Goal: Information Seeking & Learning: Understand process/instructions

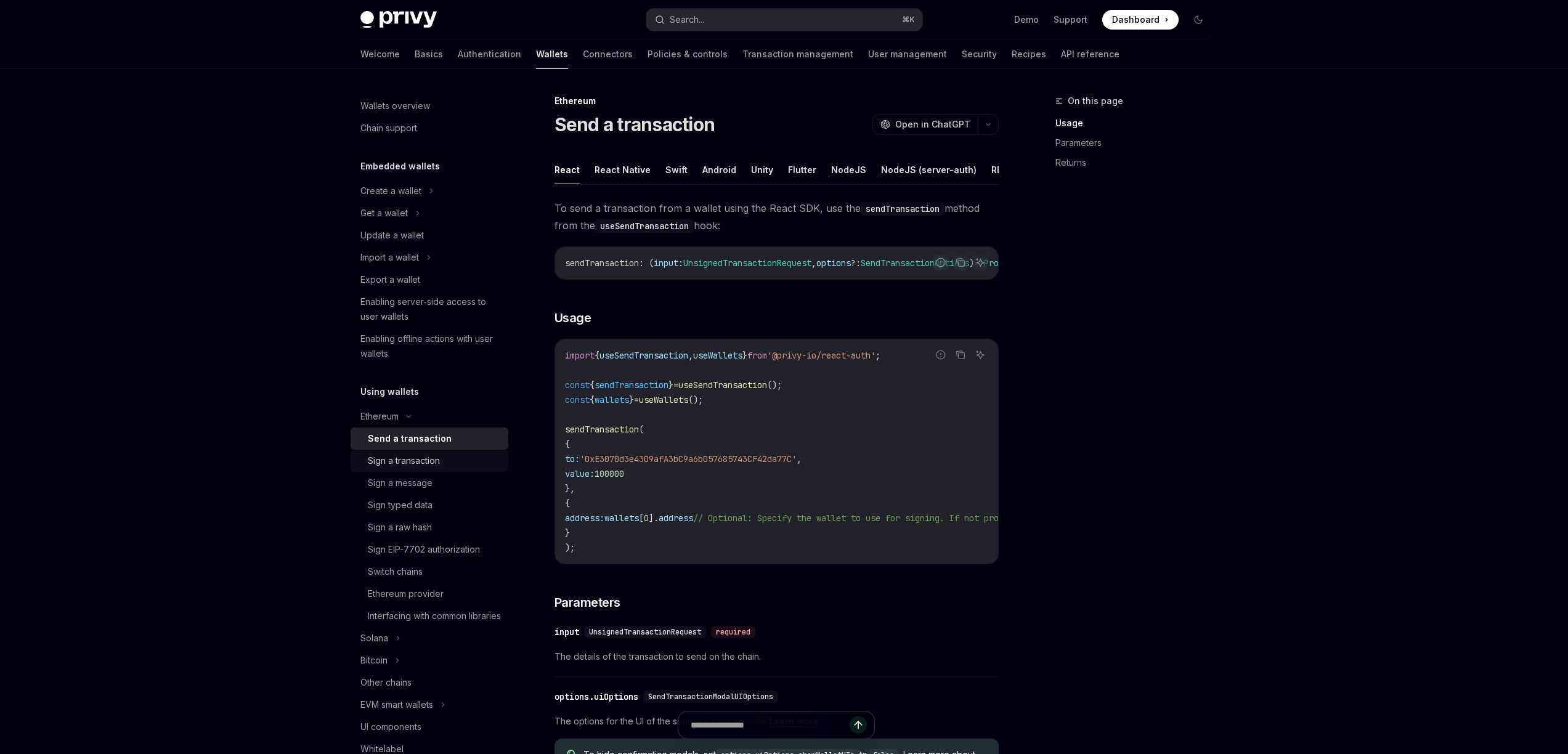
click at [411, 461] on div "Sign a transaction" at bounding box center [404, 460] width 72 height 15
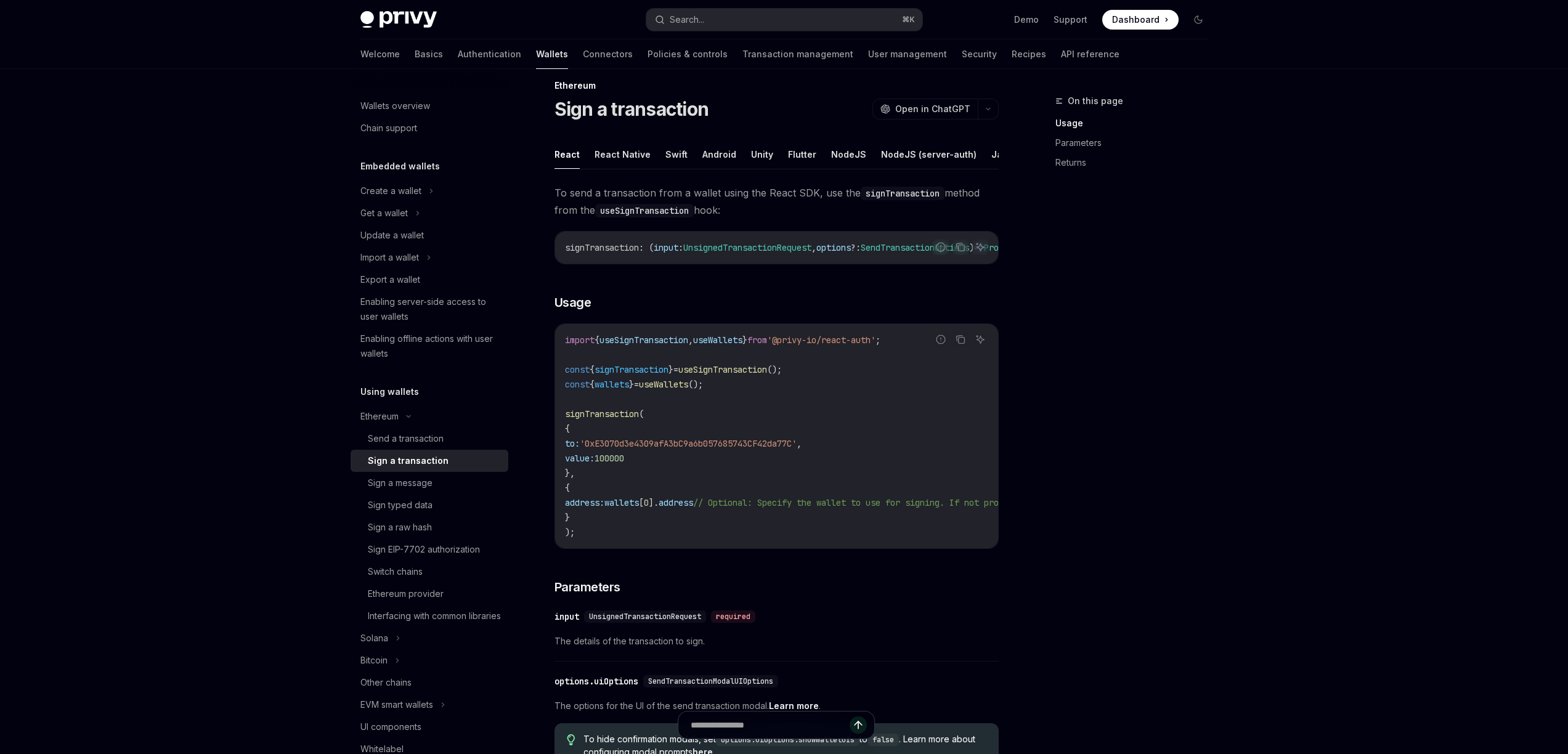
scroll to position [32, 0]
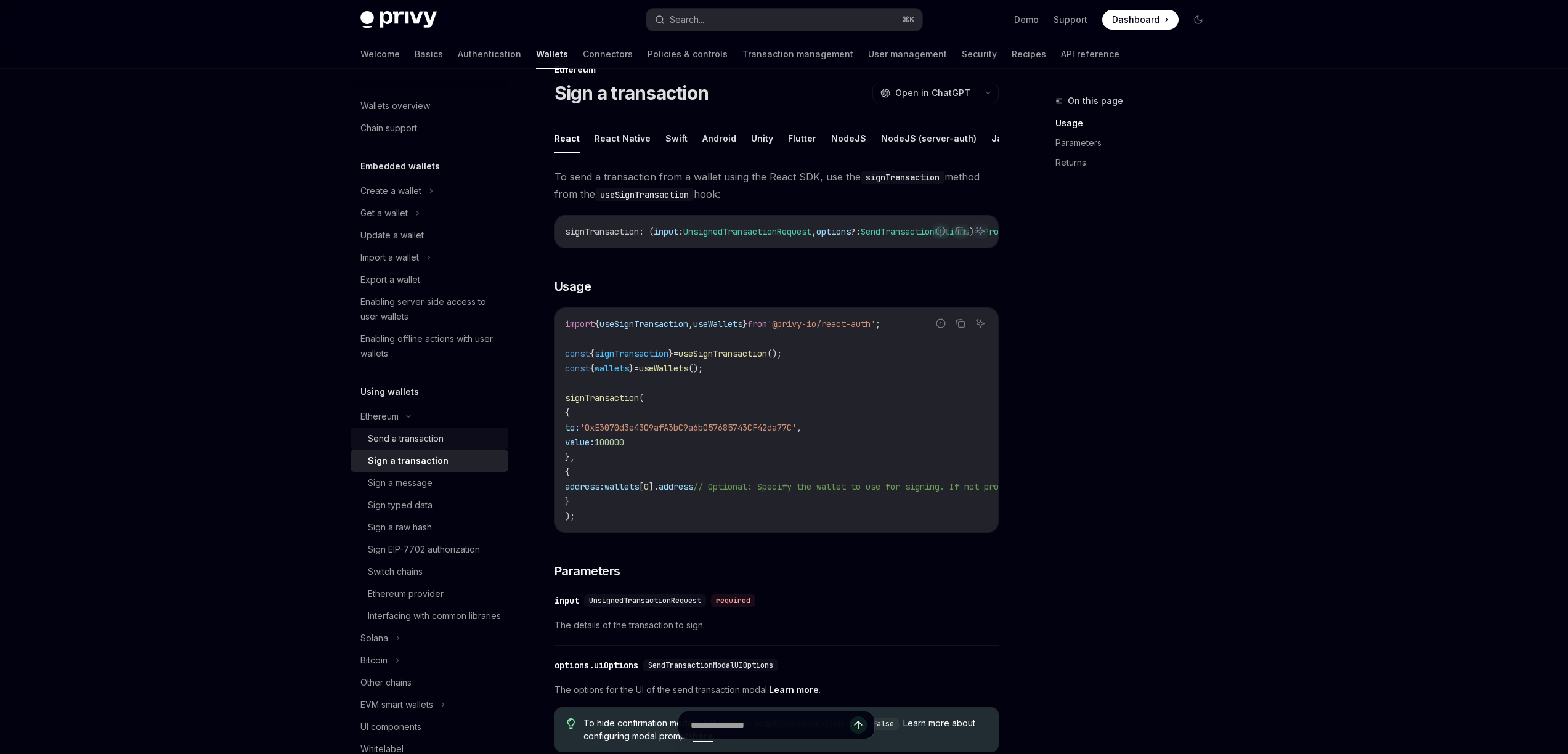
click at [433, 441] on div "Send a transaction" at bounding box center [406, 438] width 76 height 15
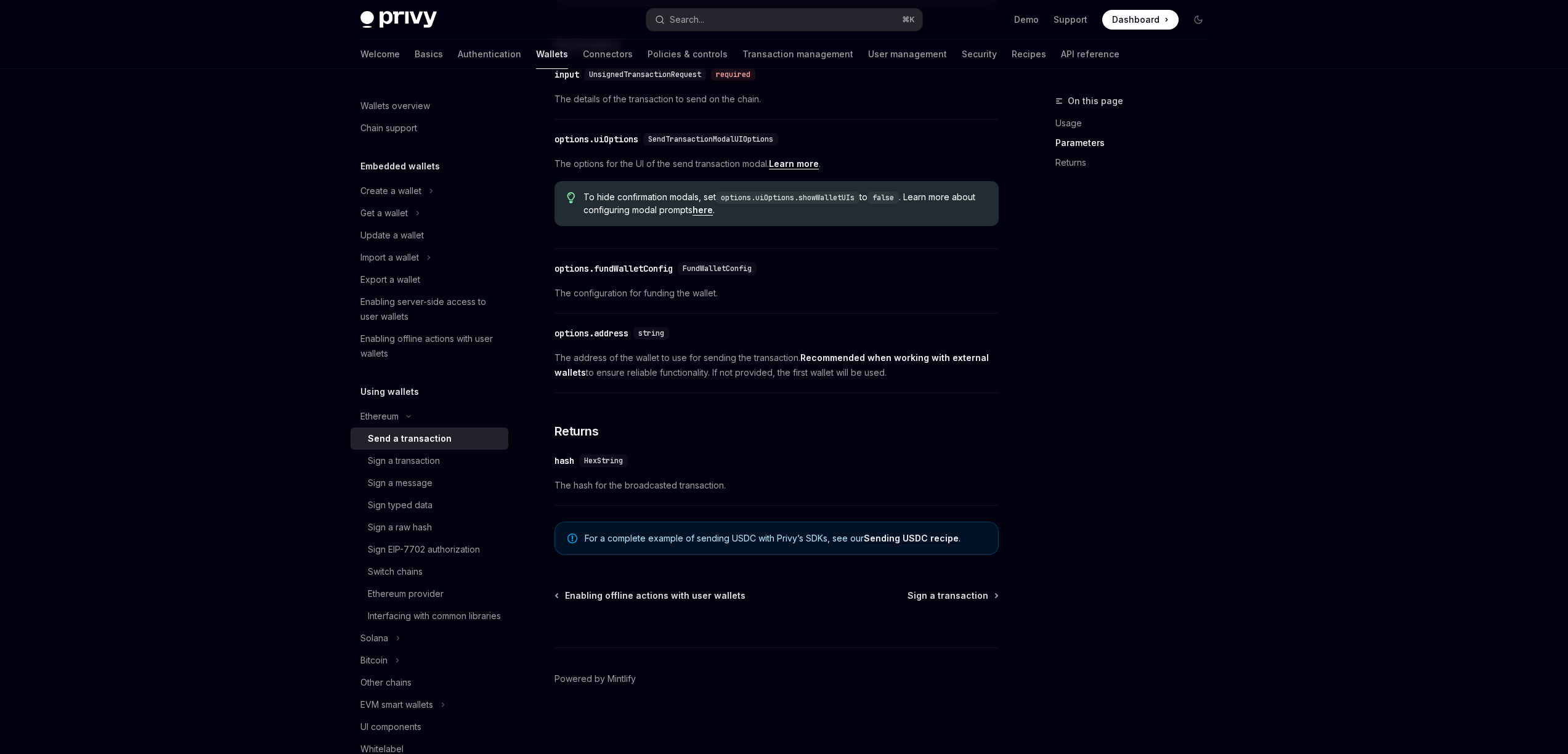
scroll to position [577, 0]
click at [450, 458] on div "Sign a transaction" at bounding box center [435, 460] width 133 height 15
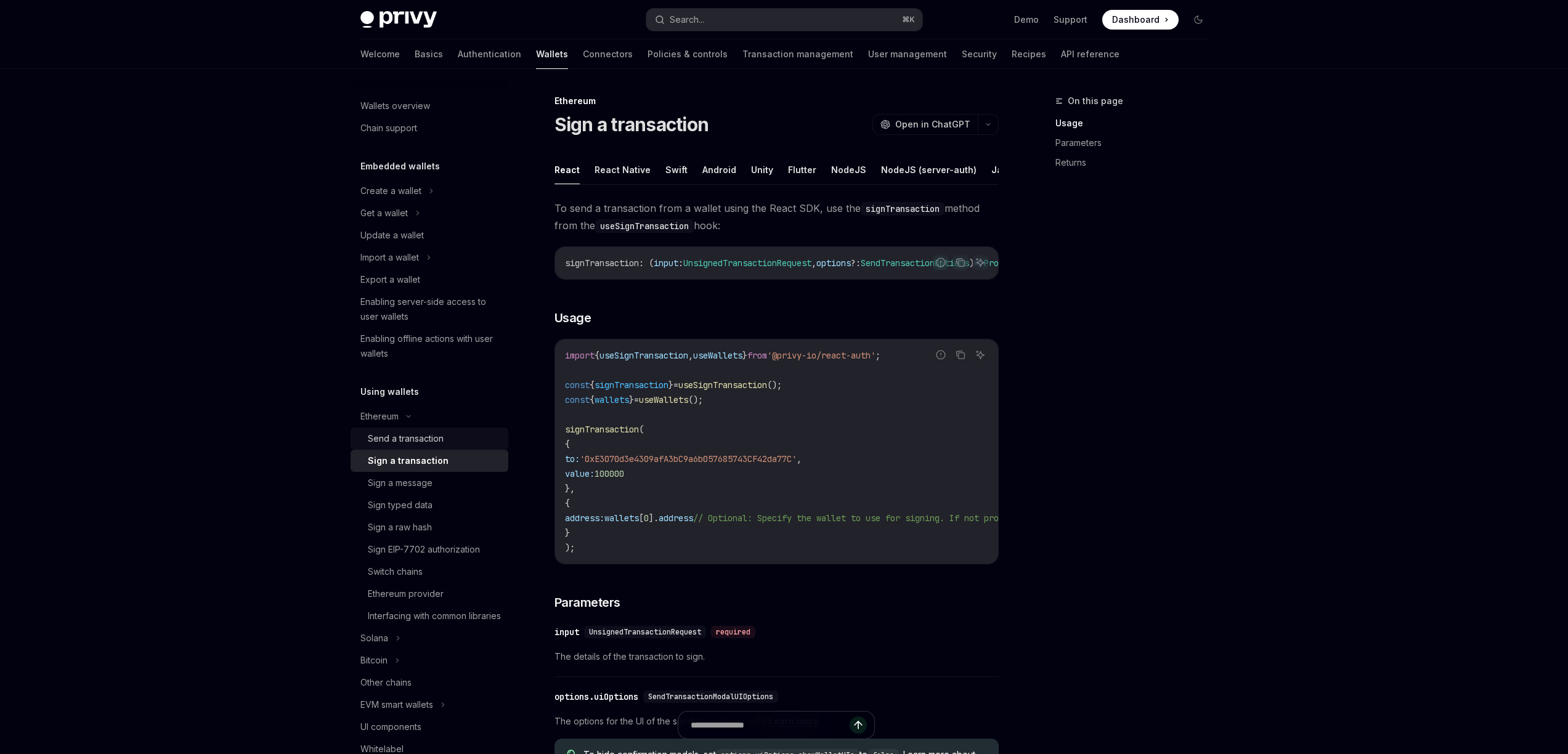
click at [425, 442] on div "Send a transaction" at bounding box center [406, 438] width 76 height 15
click at [417, 458] on div "Sign a transaction" at bounding box center [404, 460] width 72 height 15
click at [425, 435] on div "Send a transaction" at bounding box center [406, 438] width 76 height 15
click at [422, 451] on link "Sign a transaction" at bounding box center [430, 460] width 158 height 22
click at [428, 431] on div "Send a transaction" at bounding box center [406, 438] width 76 height 15
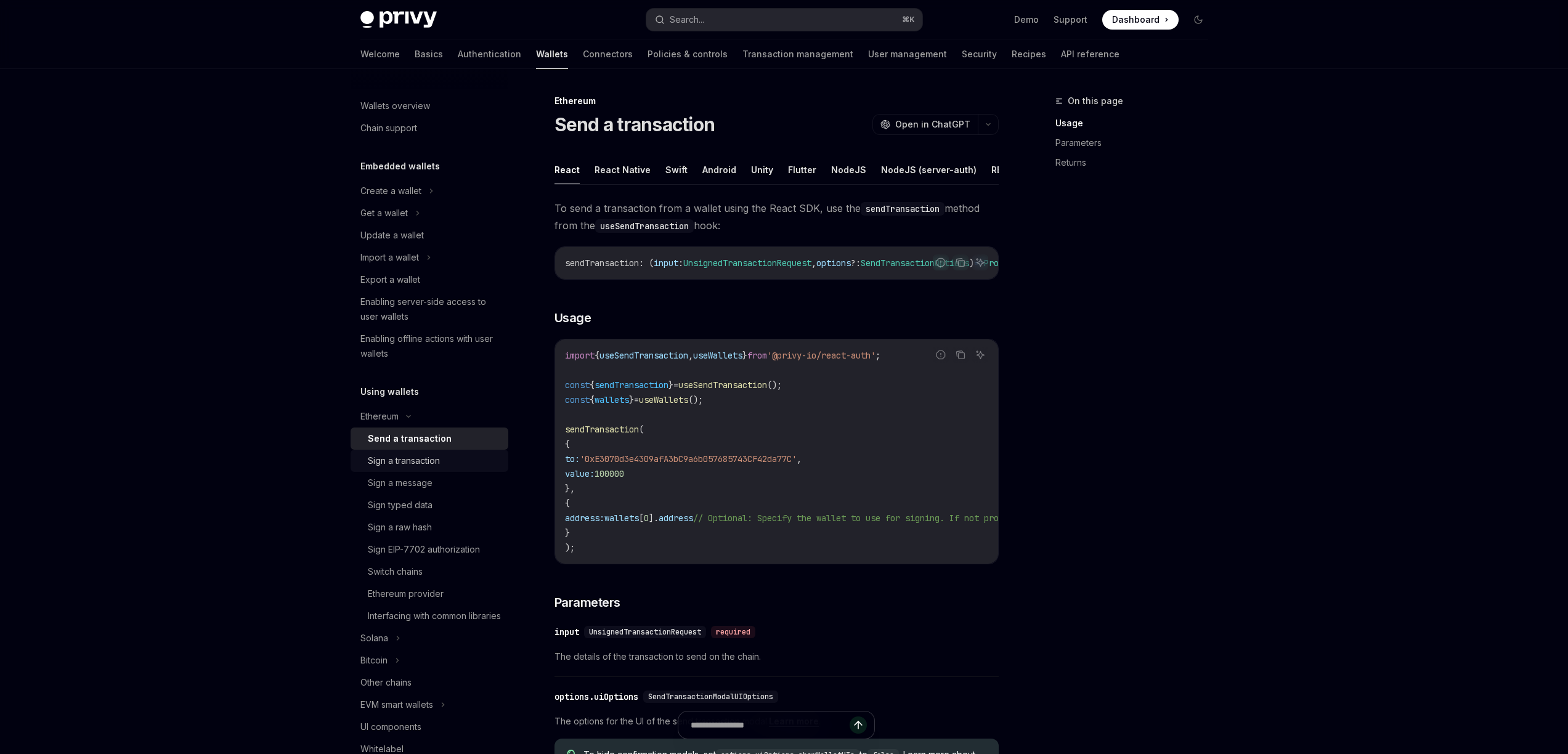
click at [421, 451] on link "Sign a transaction" at bounding box center [430, 460] width 158 height 22
click at [421, 443] on div "Send a transaction" at bounding box center [406, 438] width 76 height 15
click at [419, 468] on div "Sign a transaction" at bounding box center [404, 460] width 72 height 15
click at [420, 449] on link "Send a transaction" at bounding box center [430, 438] width 158 height 22
click at [416, 469] on link "Sign a transaction" at bounding box center [430, 460] width 158 height 22
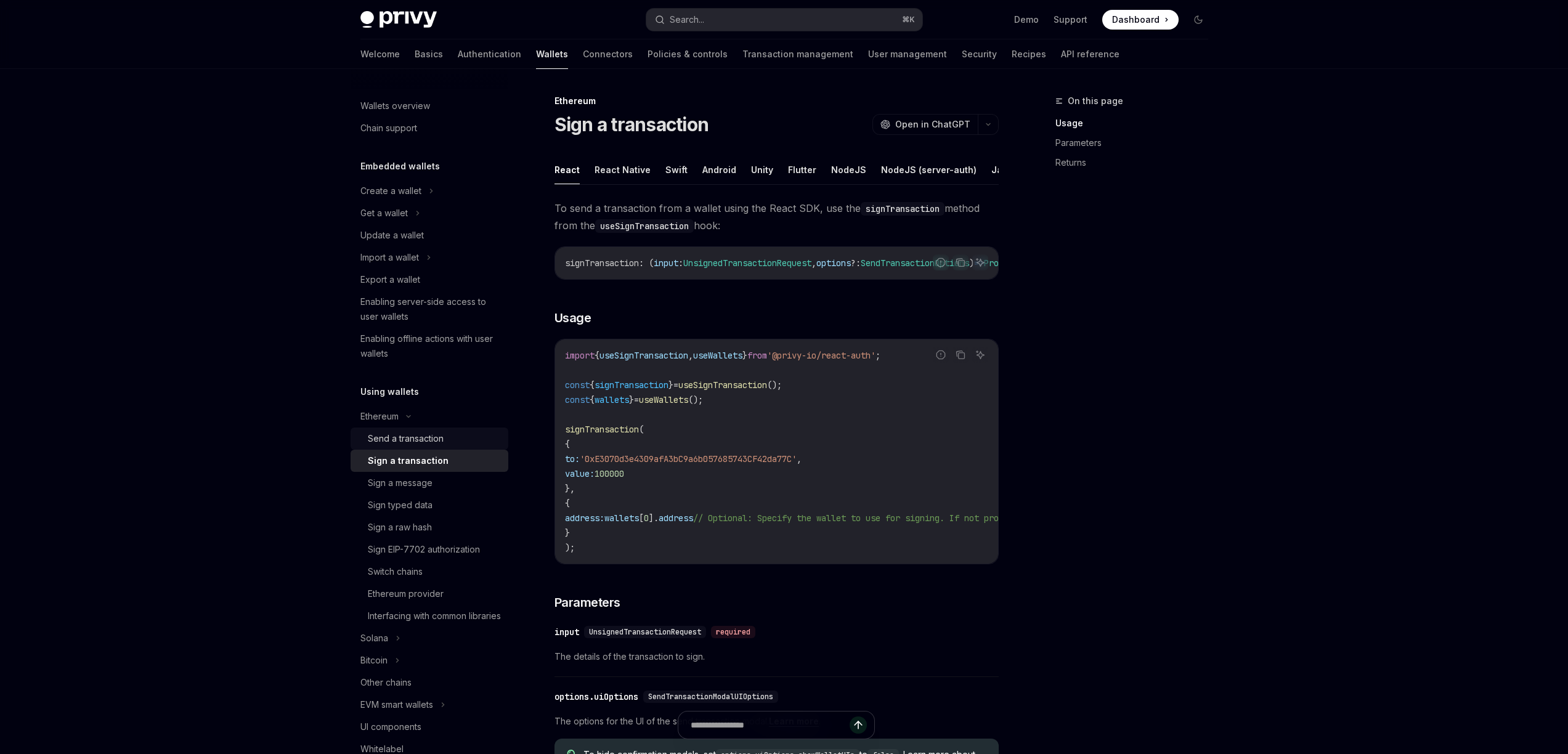
click at [422, 438] on div "Send a transaction" at bounding box center [406, 438] width 76 height 15
click at [416, 466] on div "Sign a transaction" at bounding box center [404, 460] width 72 height 15
click at [420, 442] on div "Send a transaction" at bounding box center [406, 438] width 76 height 15
click at [410, 460] on div "Sign a transaction" at bounding box center [404, 460] width 72 height 15
click at [409, 480] on div "Sign a message" at bounding box center [400, 482] width 65 height 15
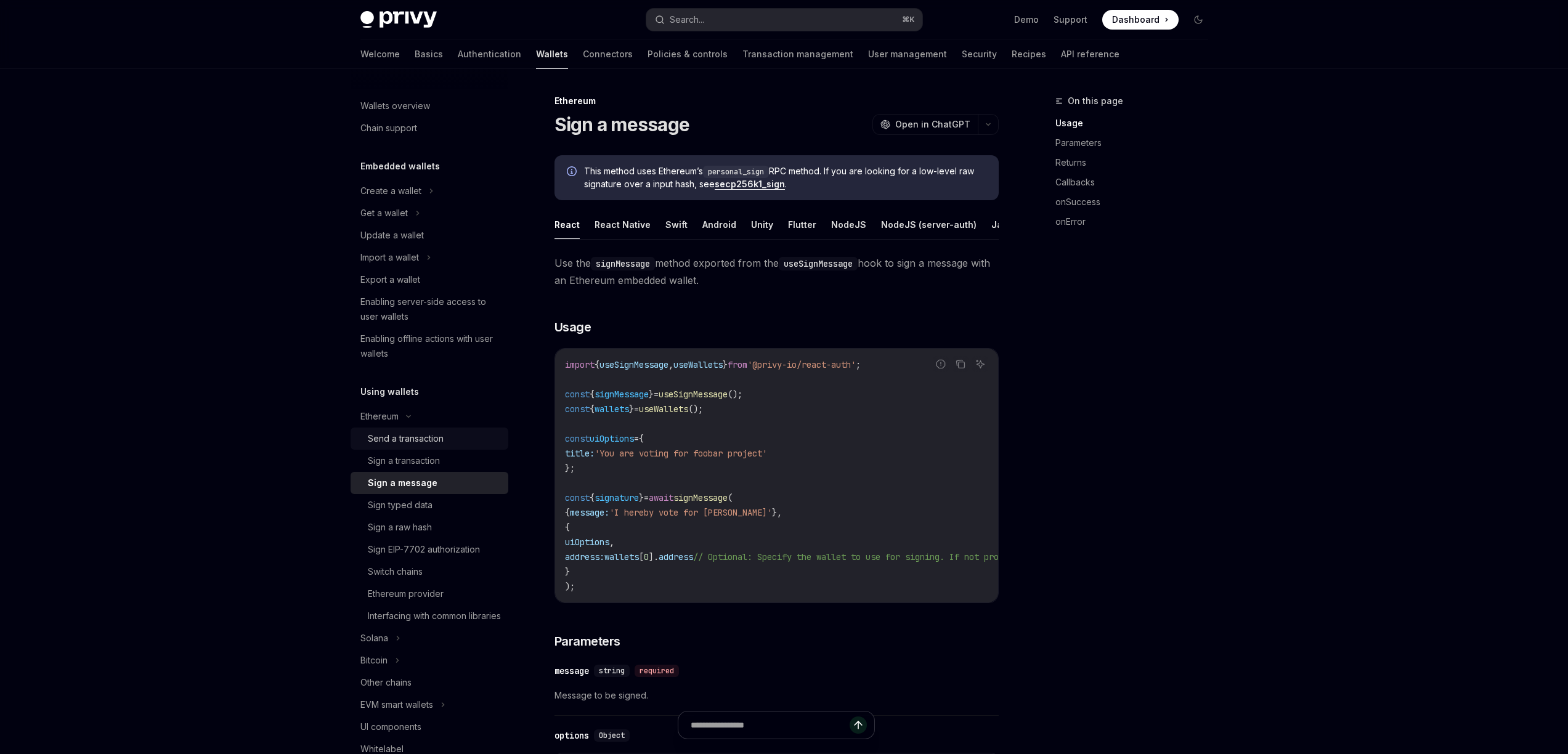
click at [417, 442] on div "Send a transaction" at bounding box center [406, 438] width 76 height 15
type textarea "*"
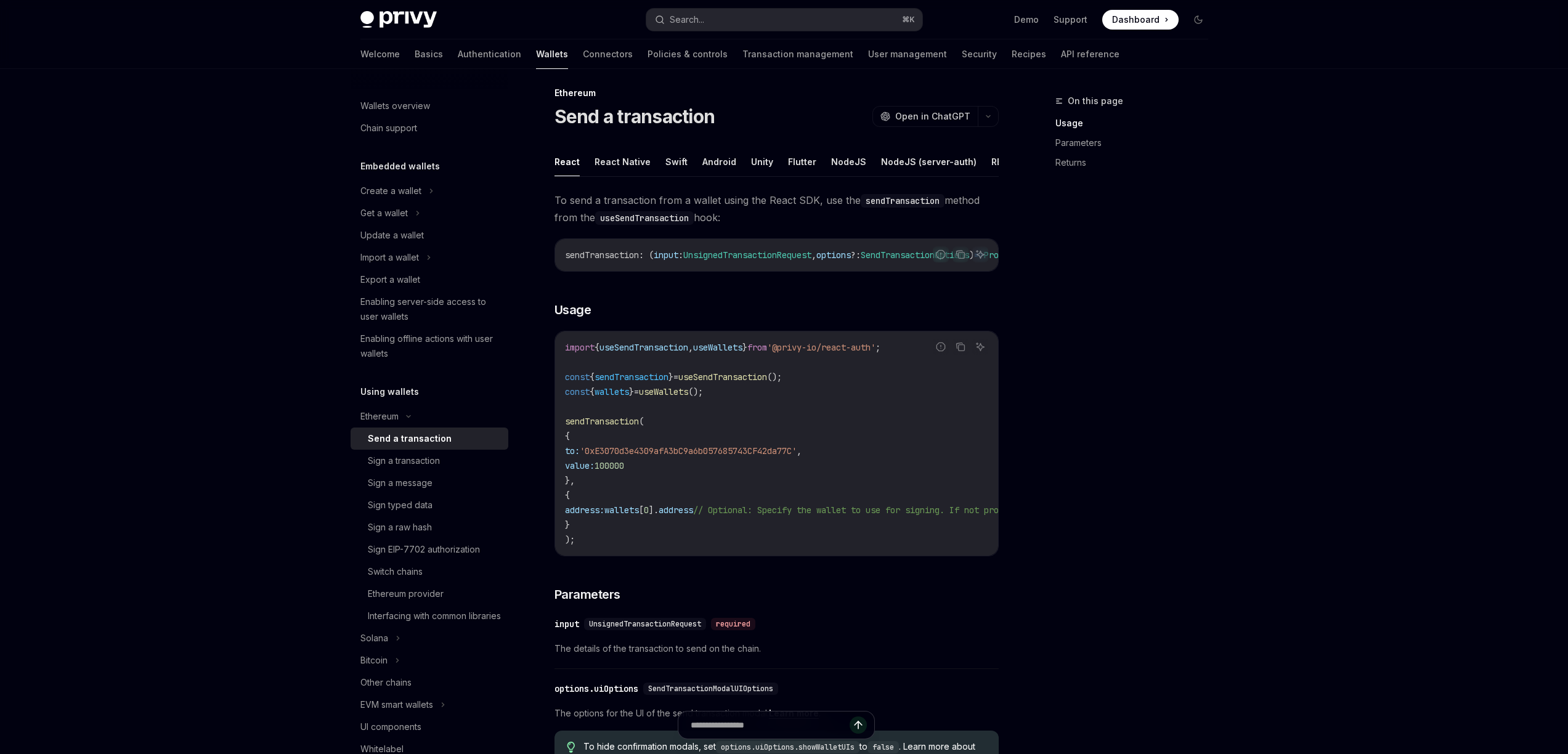
scroll to position [577, 0]
